Goal: Task Accomplishment & Management: Use online tool/utility

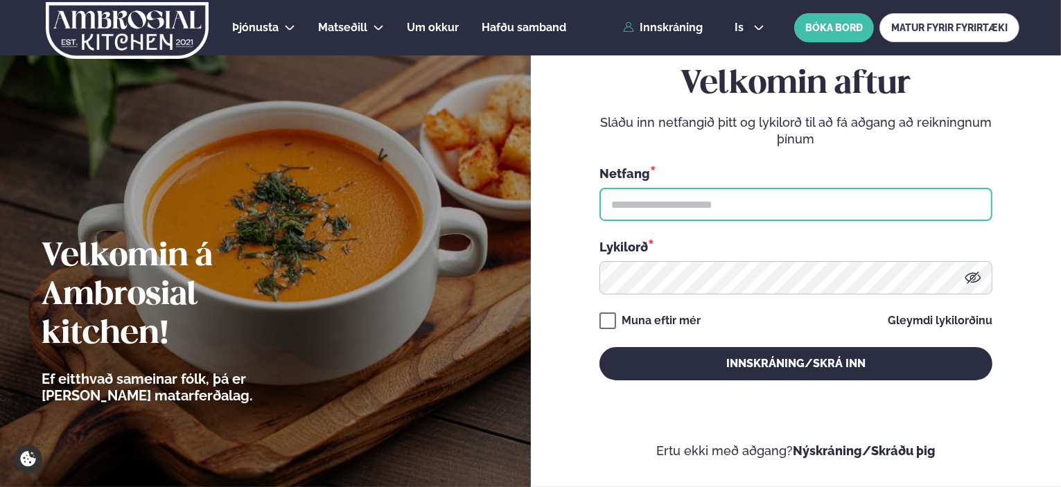
click at [758, 200] on input "text" at bounding box center [796, 204] width 393 height 33
type input "**********"
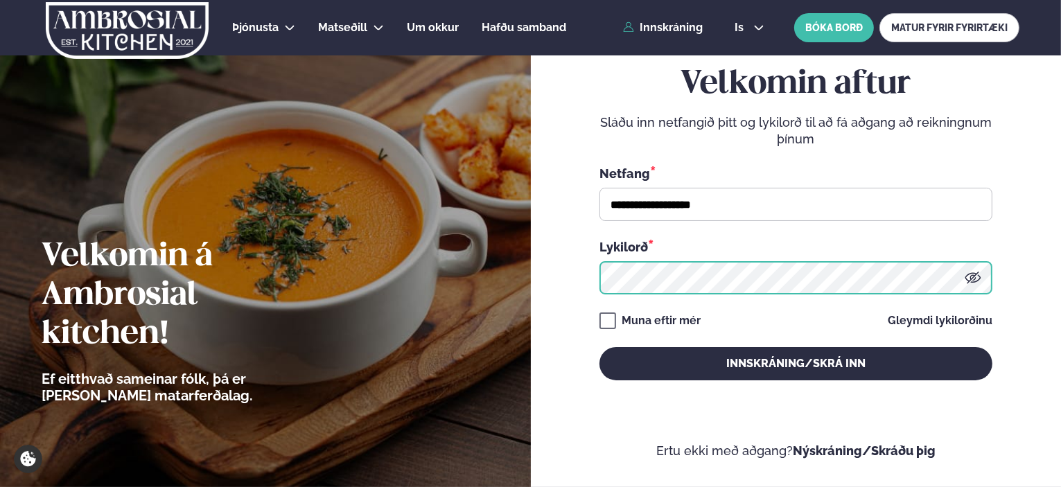
click at [600, 347] on button "Innskráning/Skrá inn" at bounding box center [796, 363] width 393 height 33
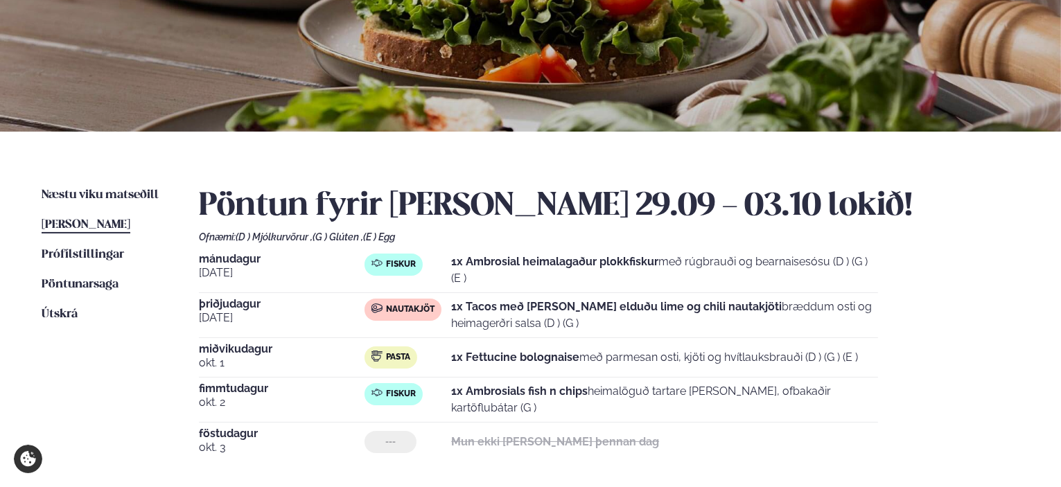
scroll to position [139, 0]
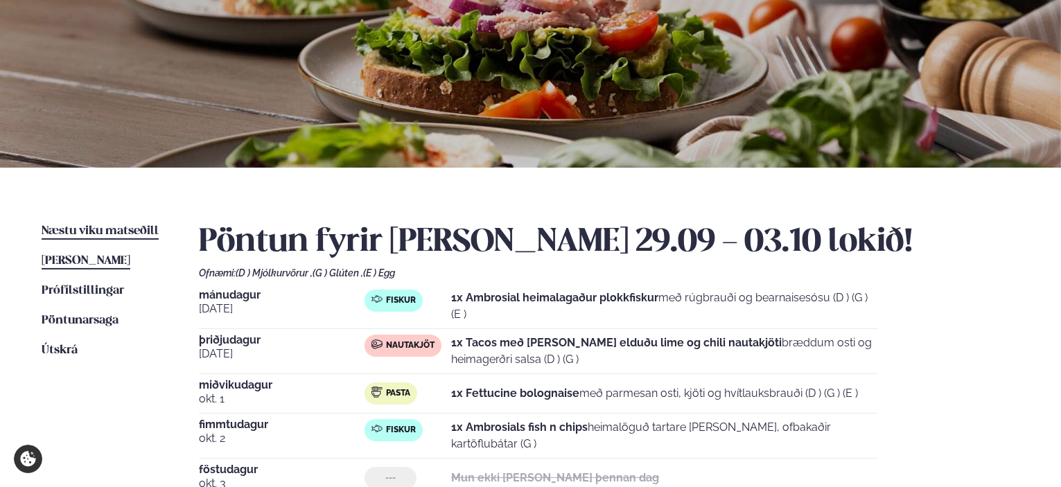
click at [69, 232] on span "Næstu viku matseðill" at bounding box center [100, 231] width 117 height 12
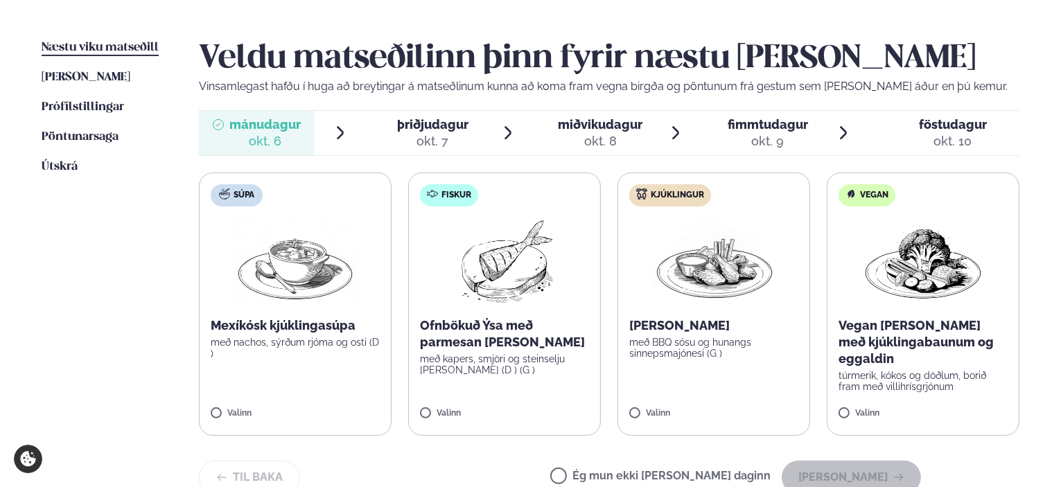
scroll to position [347, 0]
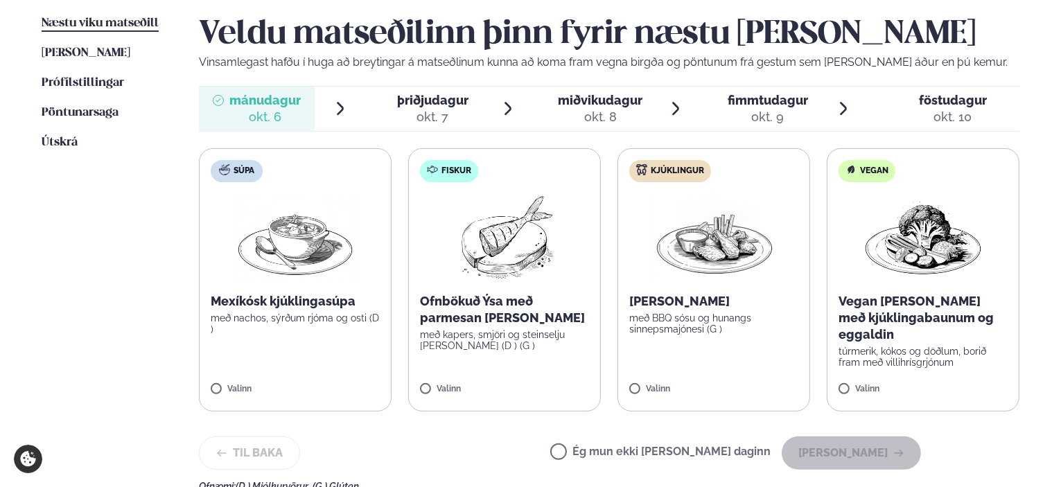
click at [425, 97] on span "þriðjudagur" at bounding box center [432, 100] width 71 height 15
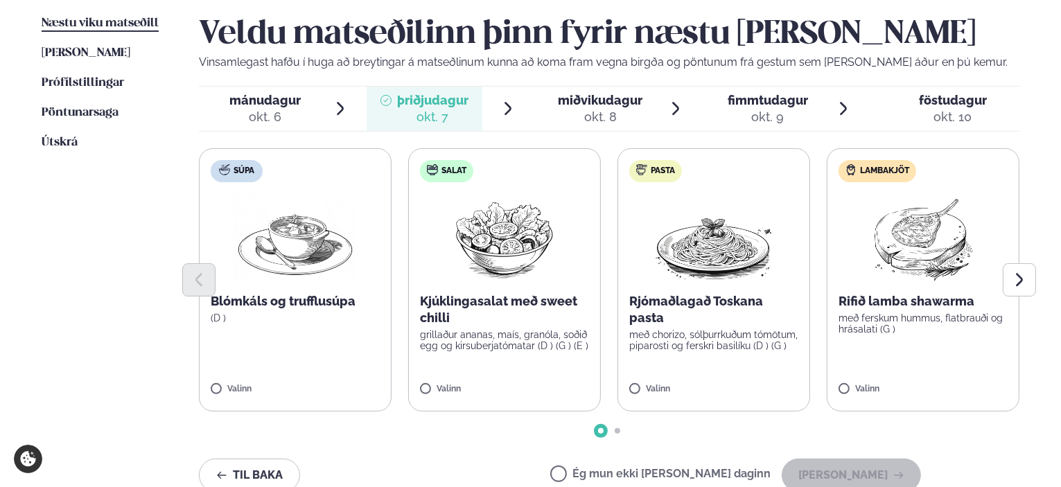
click at [612, 104] on span "miðvikudagur" at bounding box center [600, 100] width 85 height 15
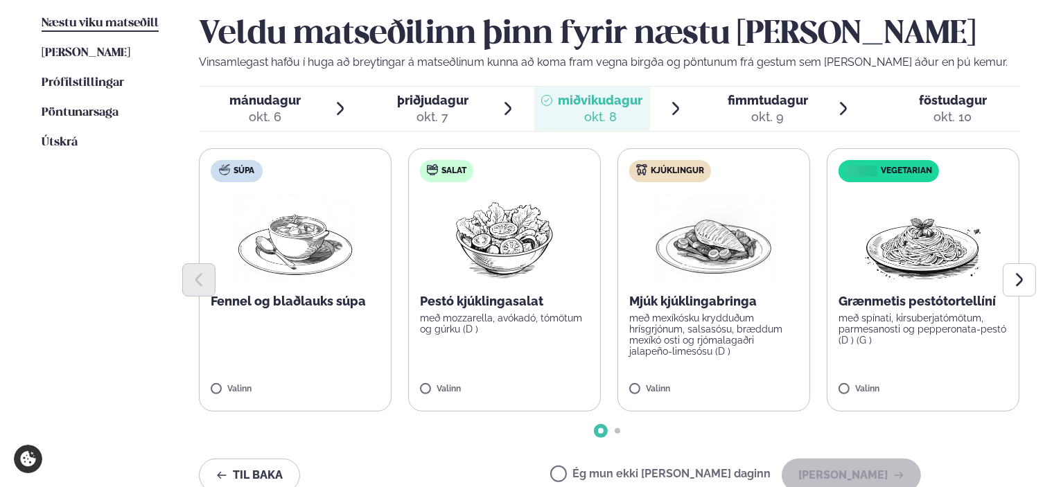
click at [754, 101] on span "fimmtudagur" at bounding box center [768, 100] width 80 height 15
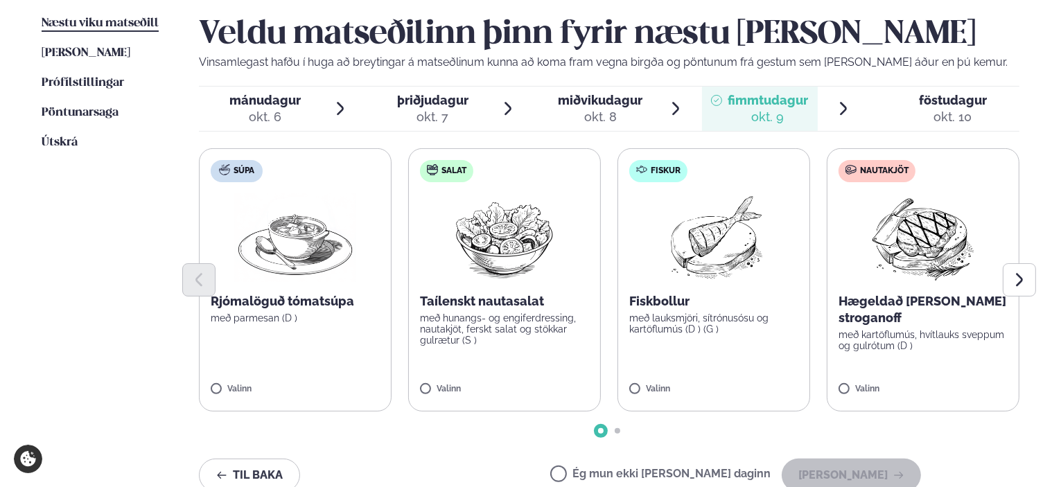
click at [962, 97] on span "föstudagur" at bounding box center [953, 100] width 68 height 15
